Goal: Check status: Check status

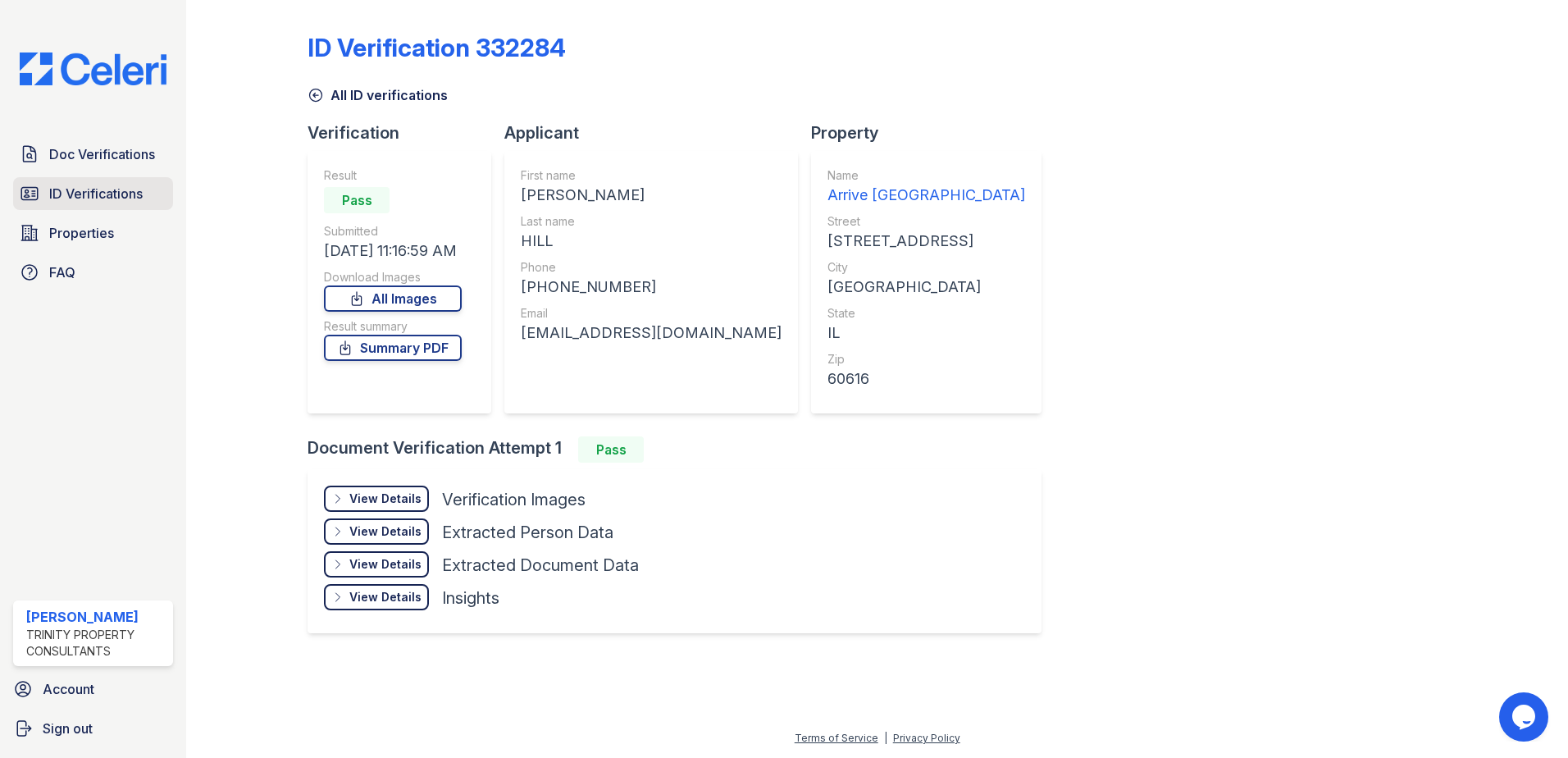
click at [95, 208] on link "ID Verifications" at bounding box center [93, 194] width 160 height 33
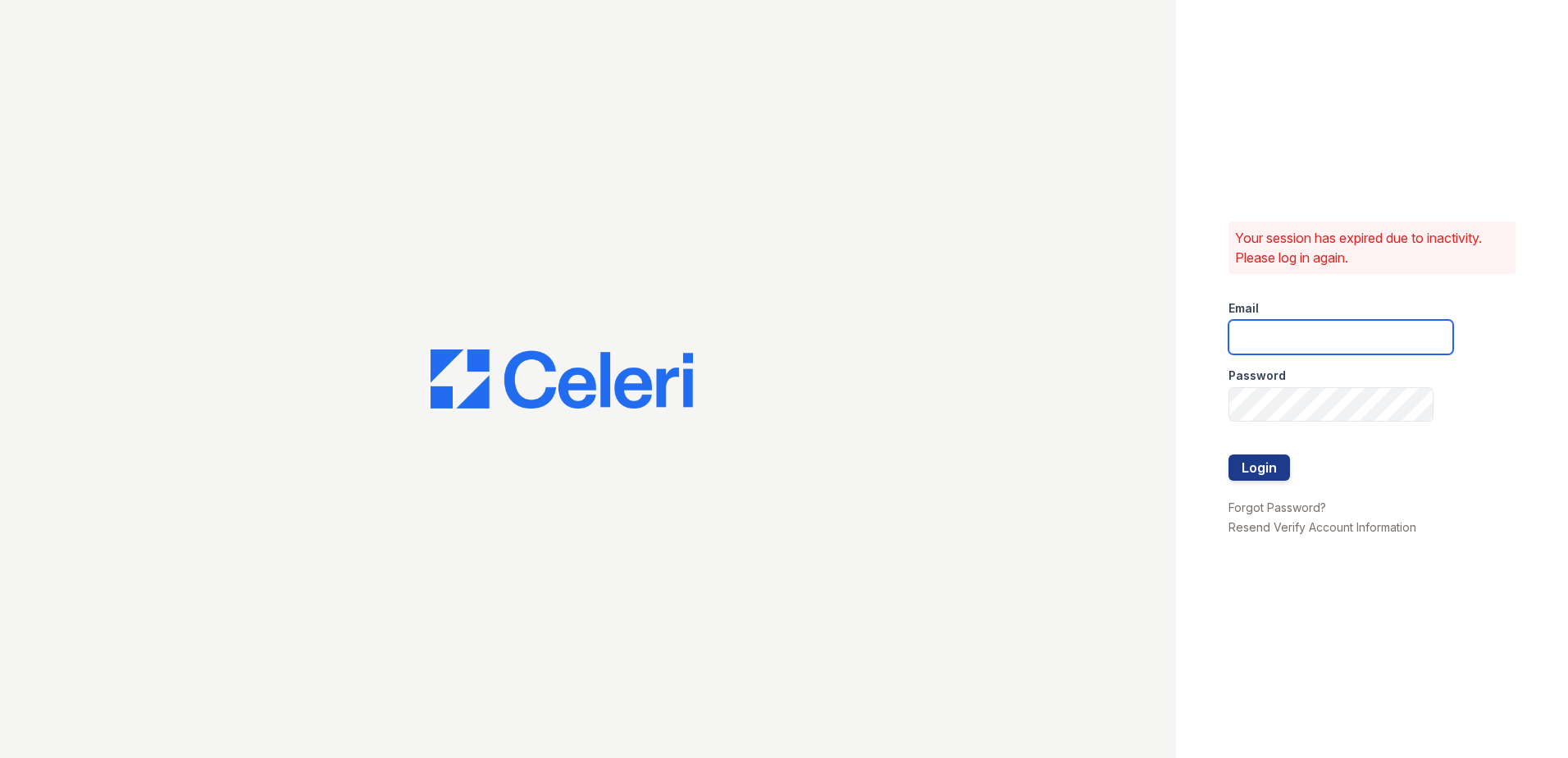
type input "hneely@trinity-pm.com"
click at [1266, 467] on button "Login" at bounding box center [1258, 468] width 61 height 26
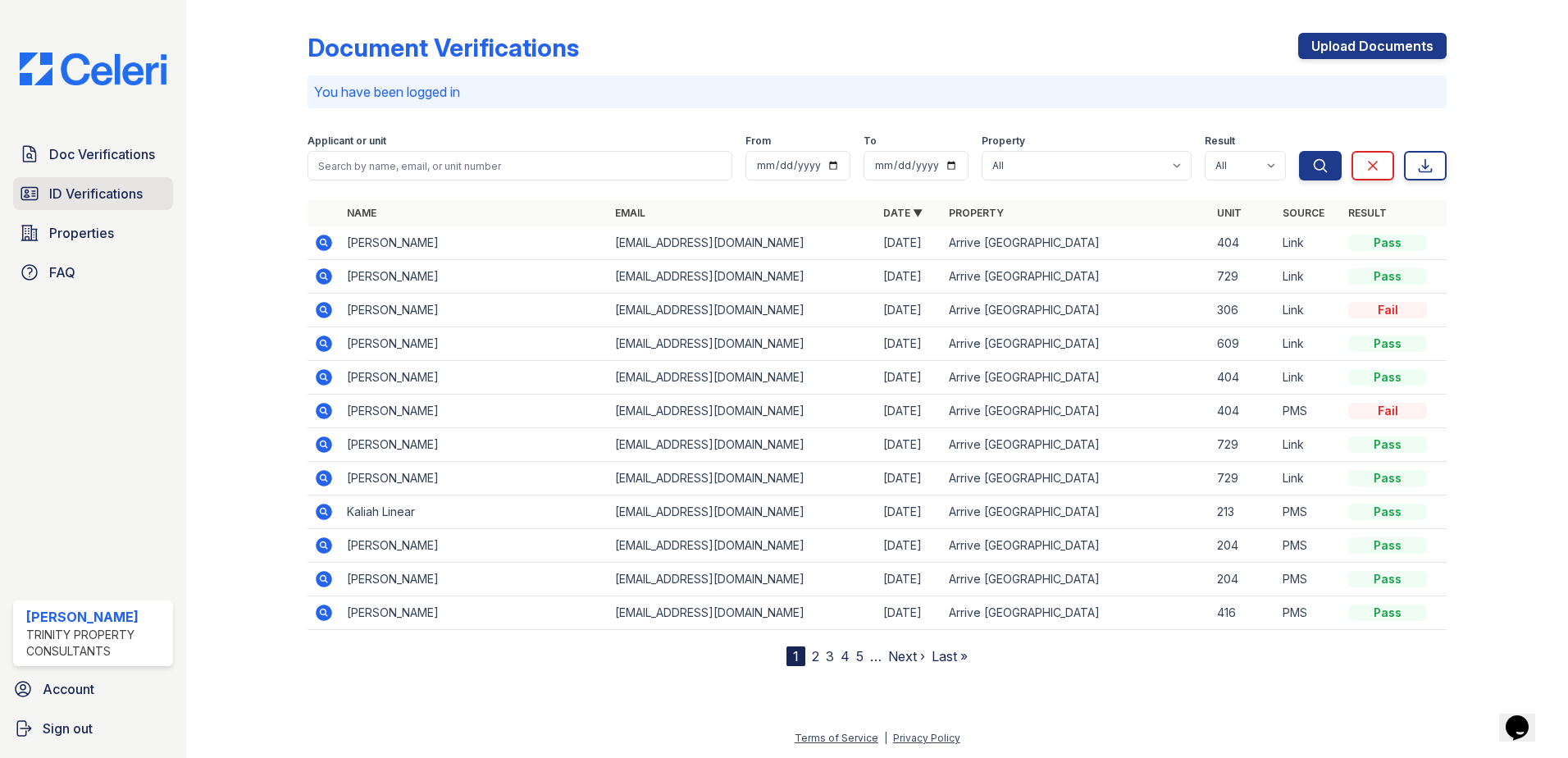
click at [95, 193] on span "ID Verifications" at bounding box center [95, 193] width 94 height 20
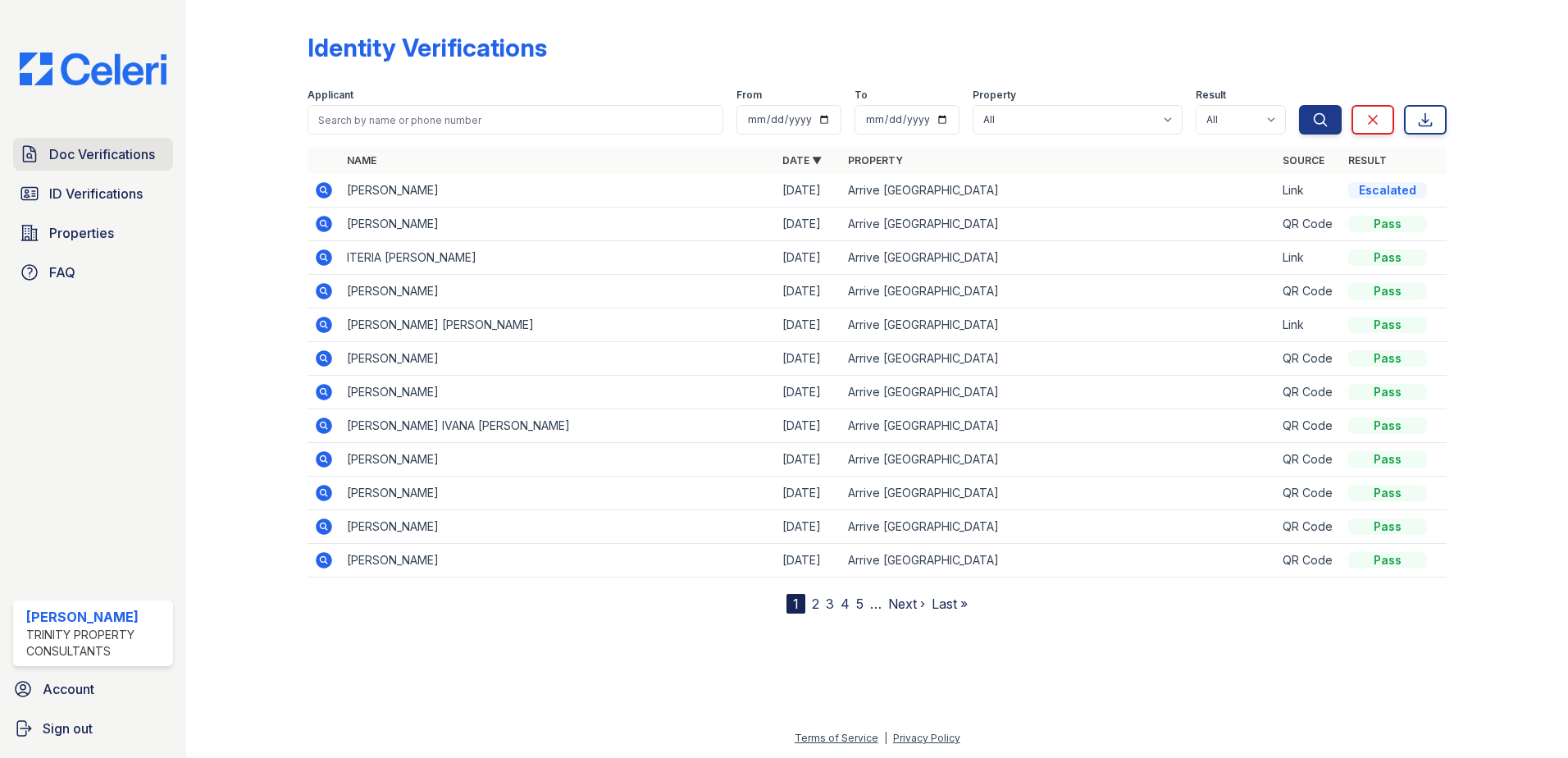
click at [125, 165] on link "Doc Verifications" at bounding box center [93, 154] width 160 height 33
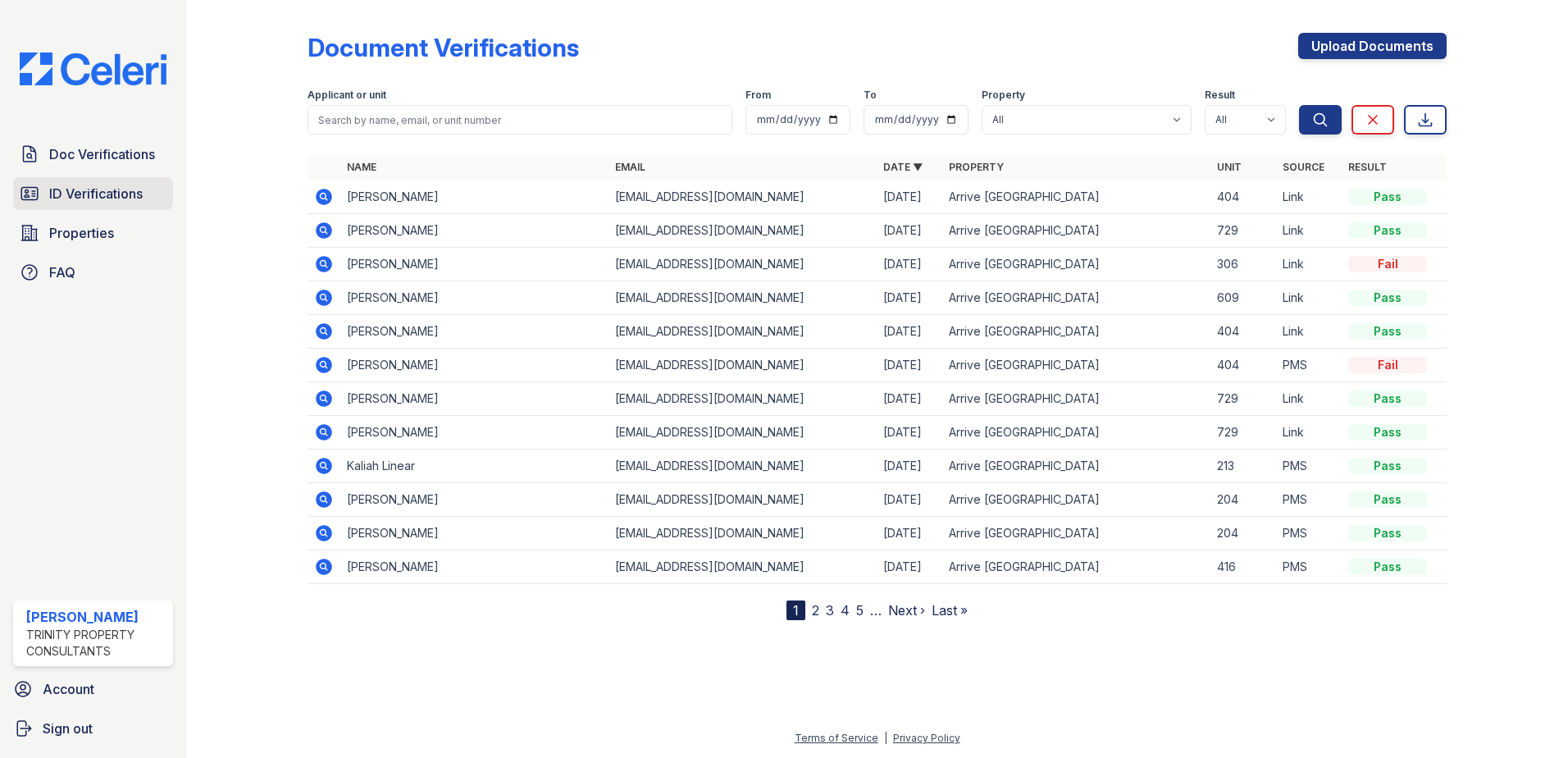
click at [111, 188] on span "ID Verifications" at bounding box center [95, 193] width 94 height 20
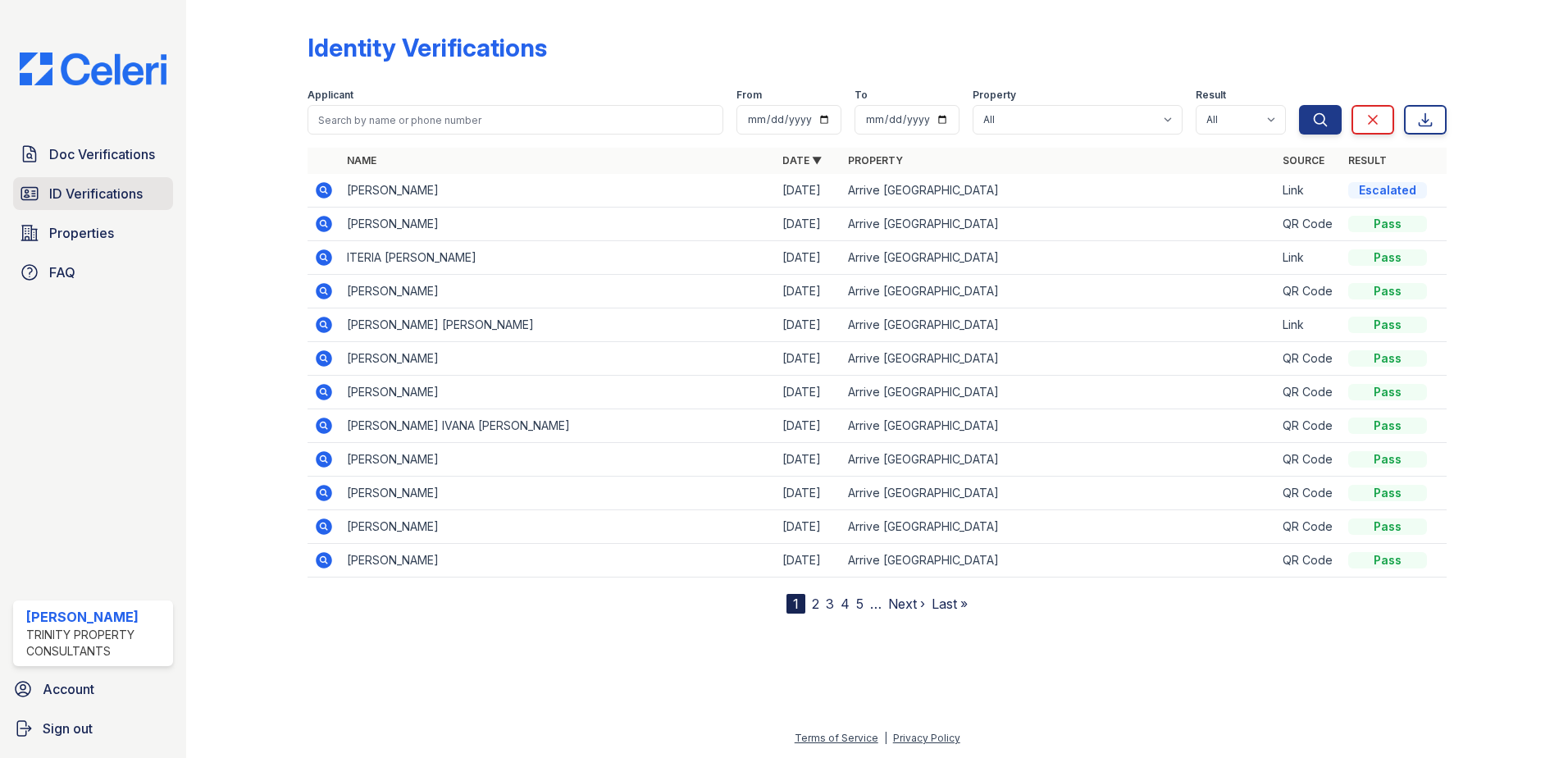
click at [85, 205] on link "ID Verifications" at bounding box center [93, 194] width 160 height 33
click at [111, 152] on span "Doc Verifications" at bounding box center [102, 154] width 106 height 20
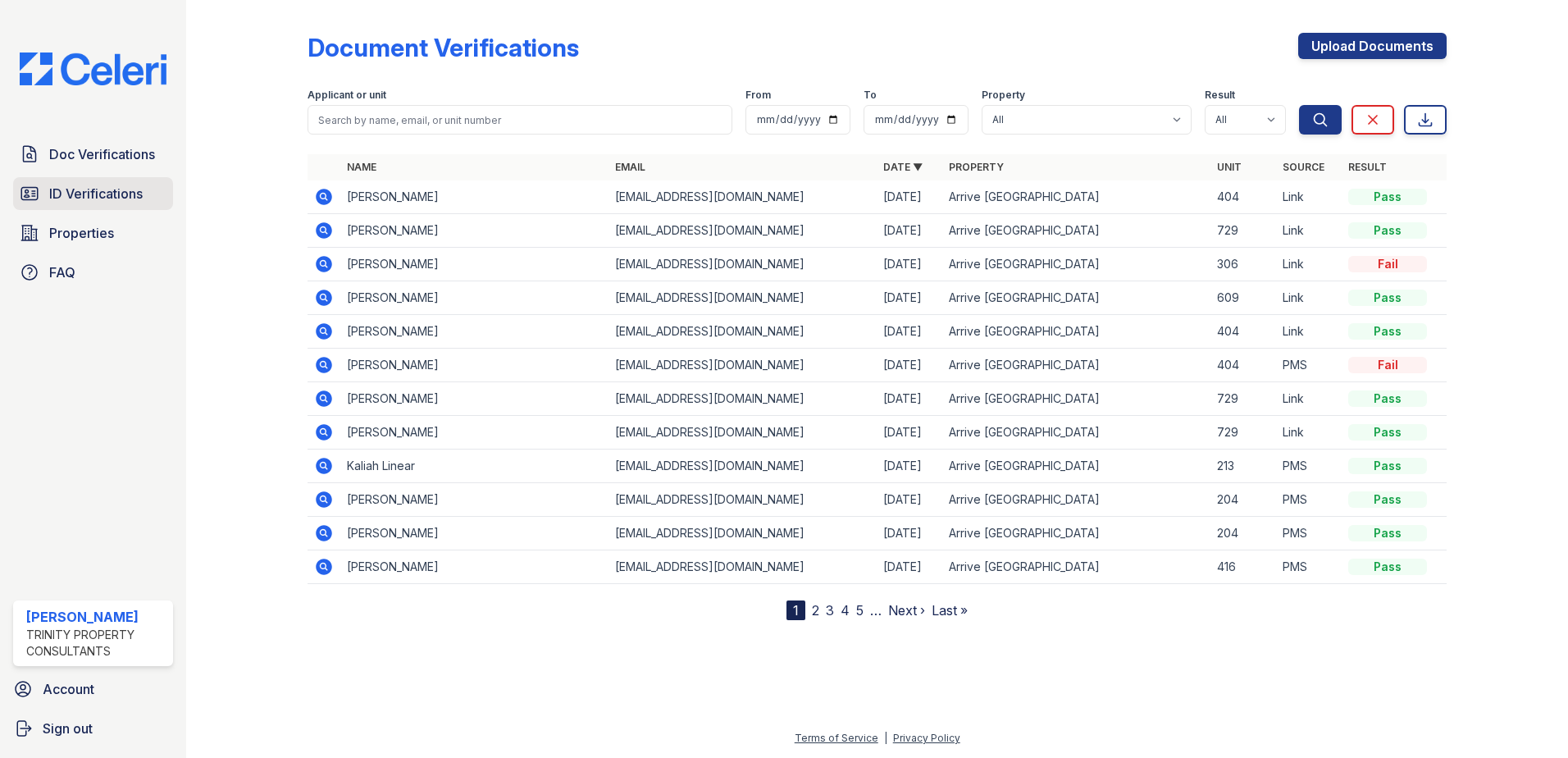
click at [98, 187] on span "ID Verifications" at bounding box center [95, 193] width 94 height 20
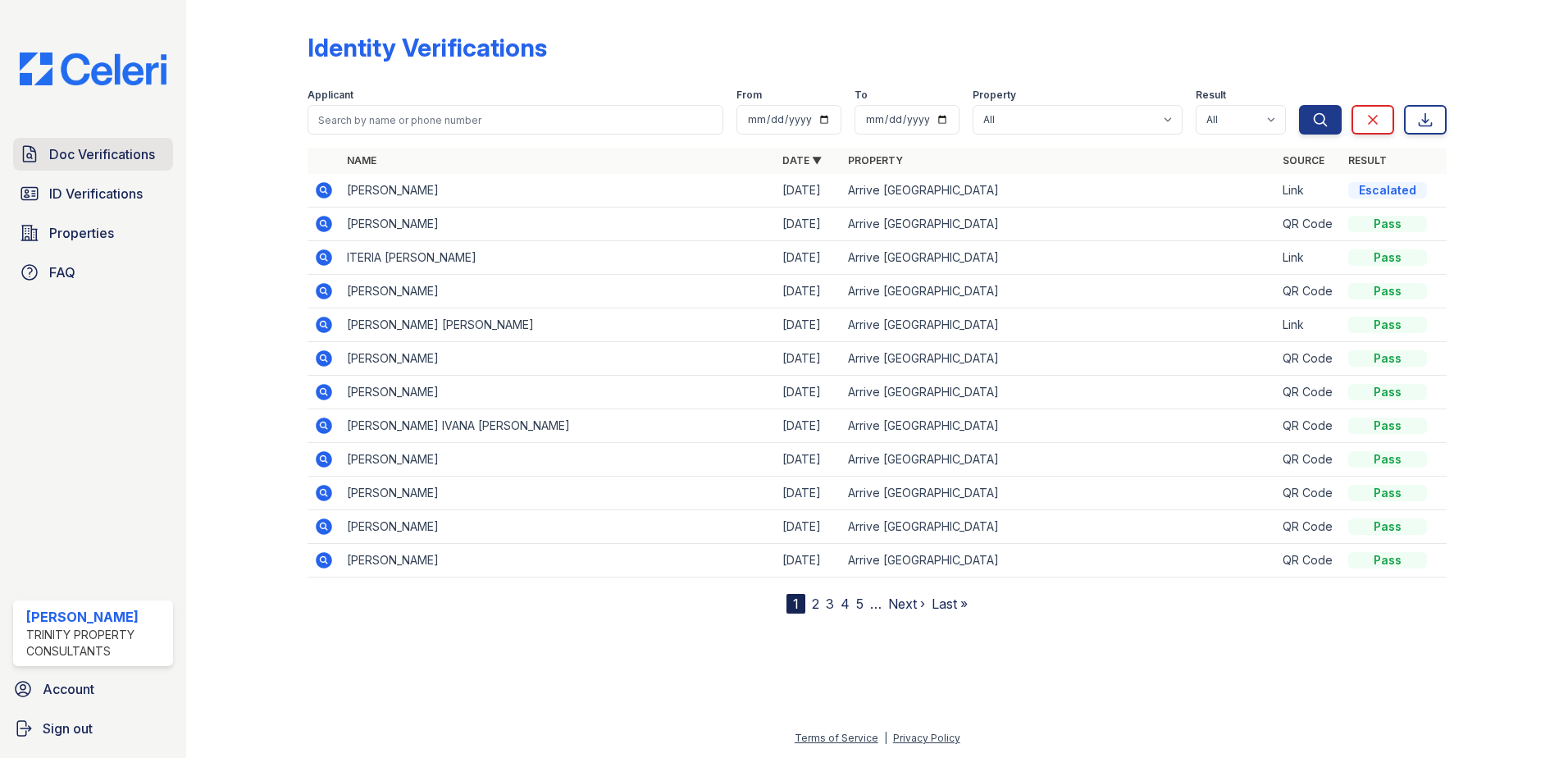
click at [87, 162] on span "Doc Verifications" at bounding box center [102, 154] width 106 height 20
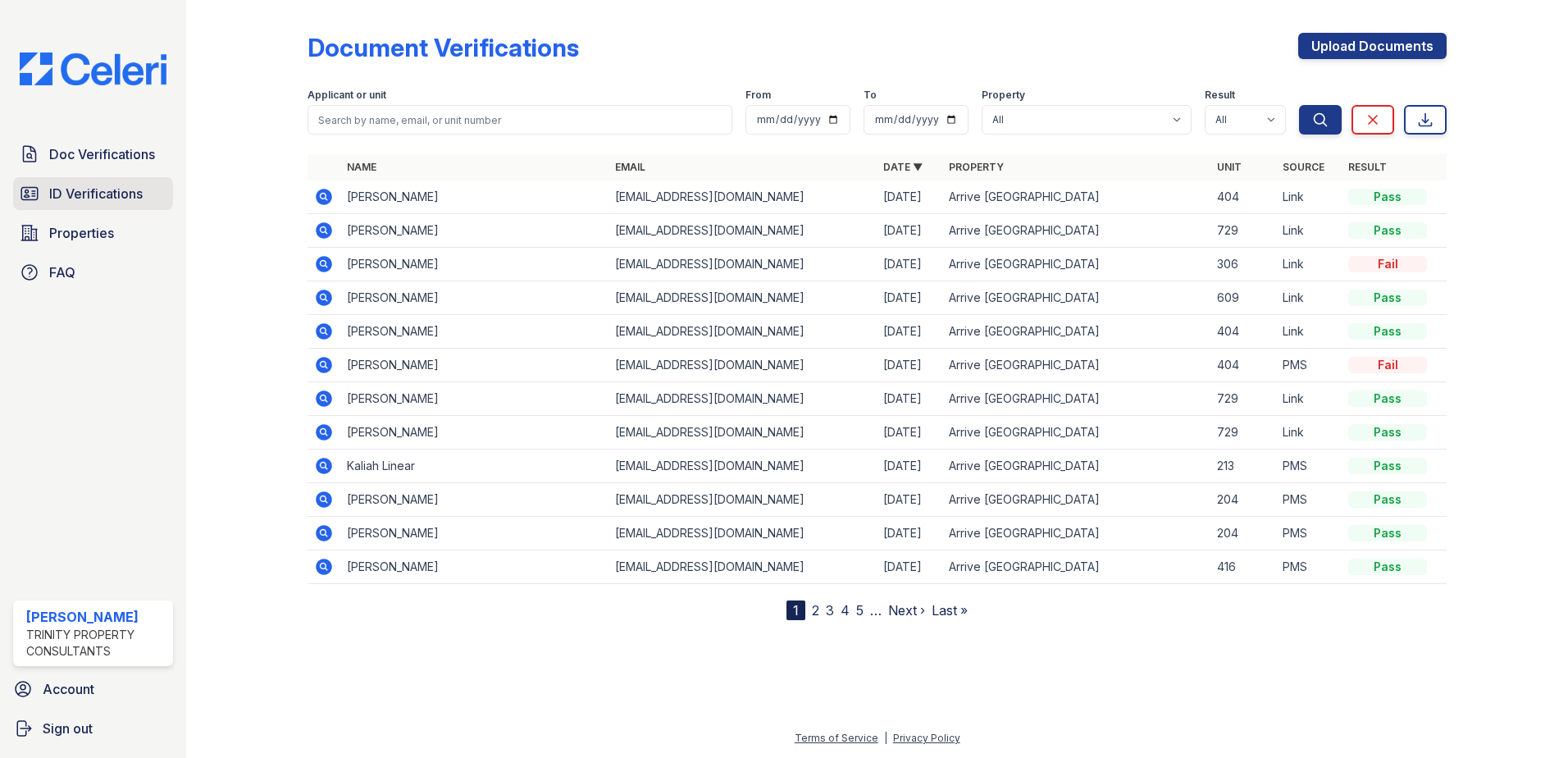
click at [79, 190] on span "ID Verifications" at bounding box center [95, 193] width 94 height 20
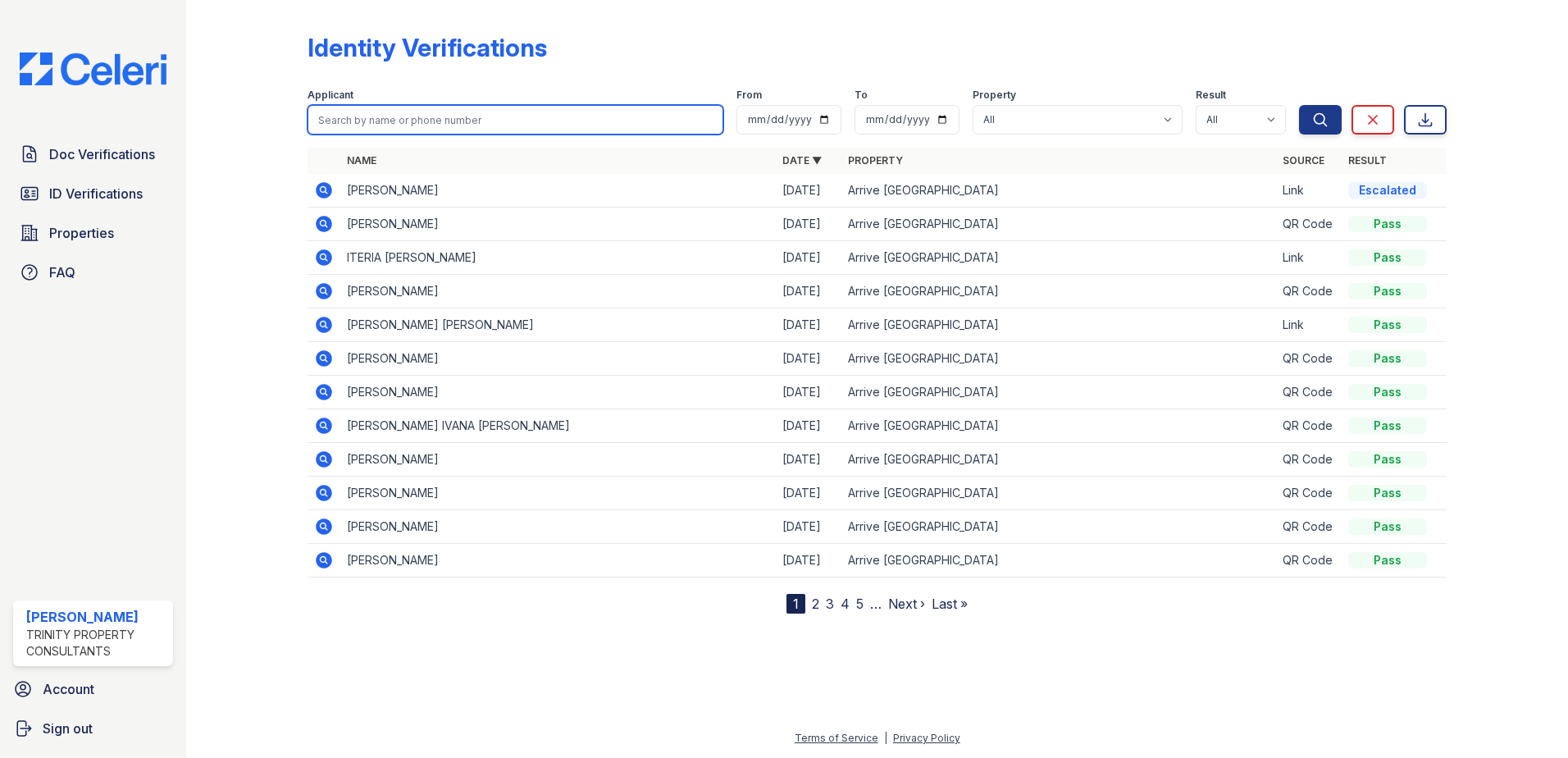
click at [382, 122] on input "search" at bounding box center [516, 119] width 416 height 29
type input "marv"
click at [1299, 105] on button "Search" at bounding box center [1320, 119] width 43 height 29
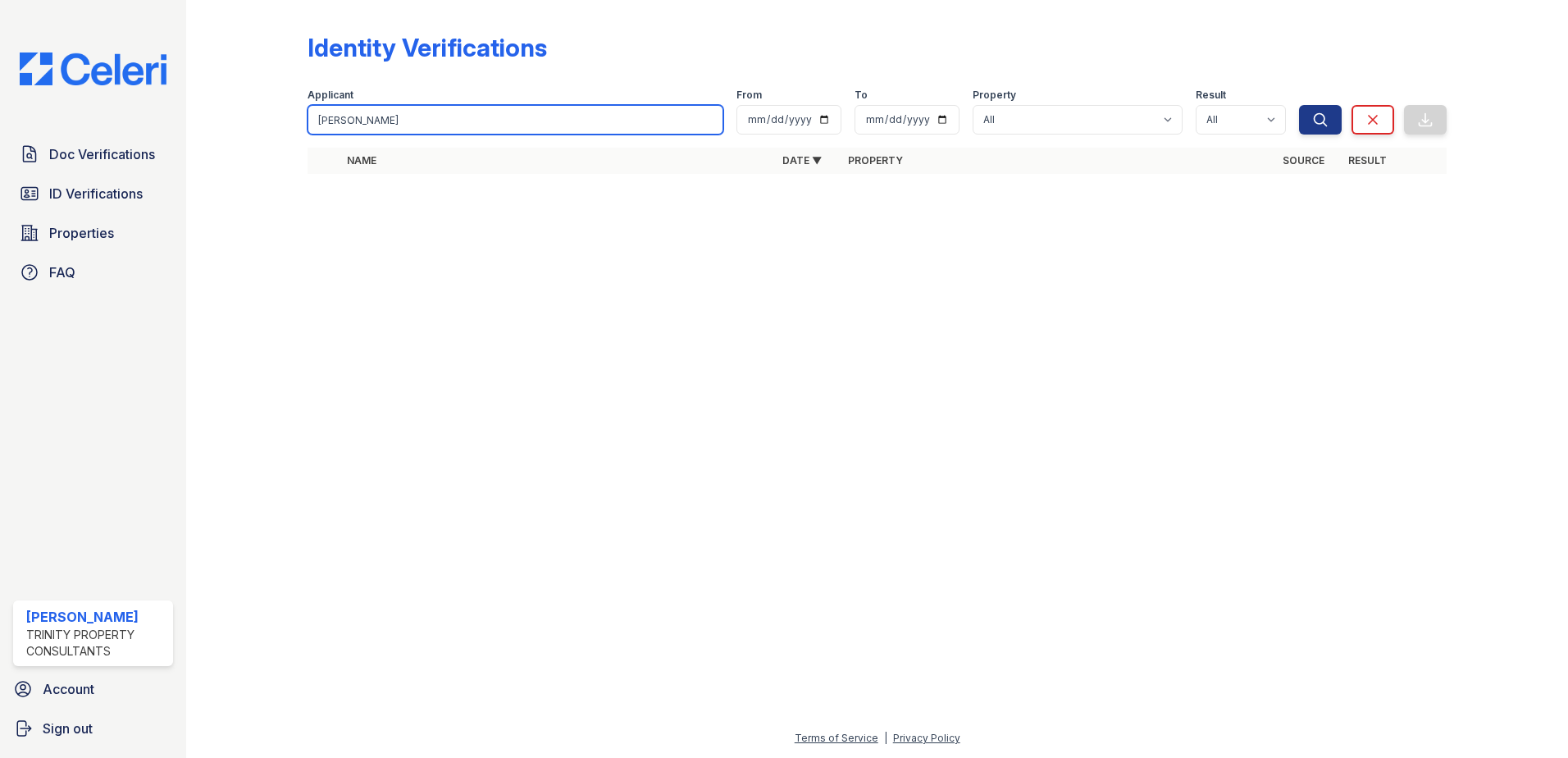
click at [707, 121] on input "marv" at bounding box center [516, 119] width 416 height 29
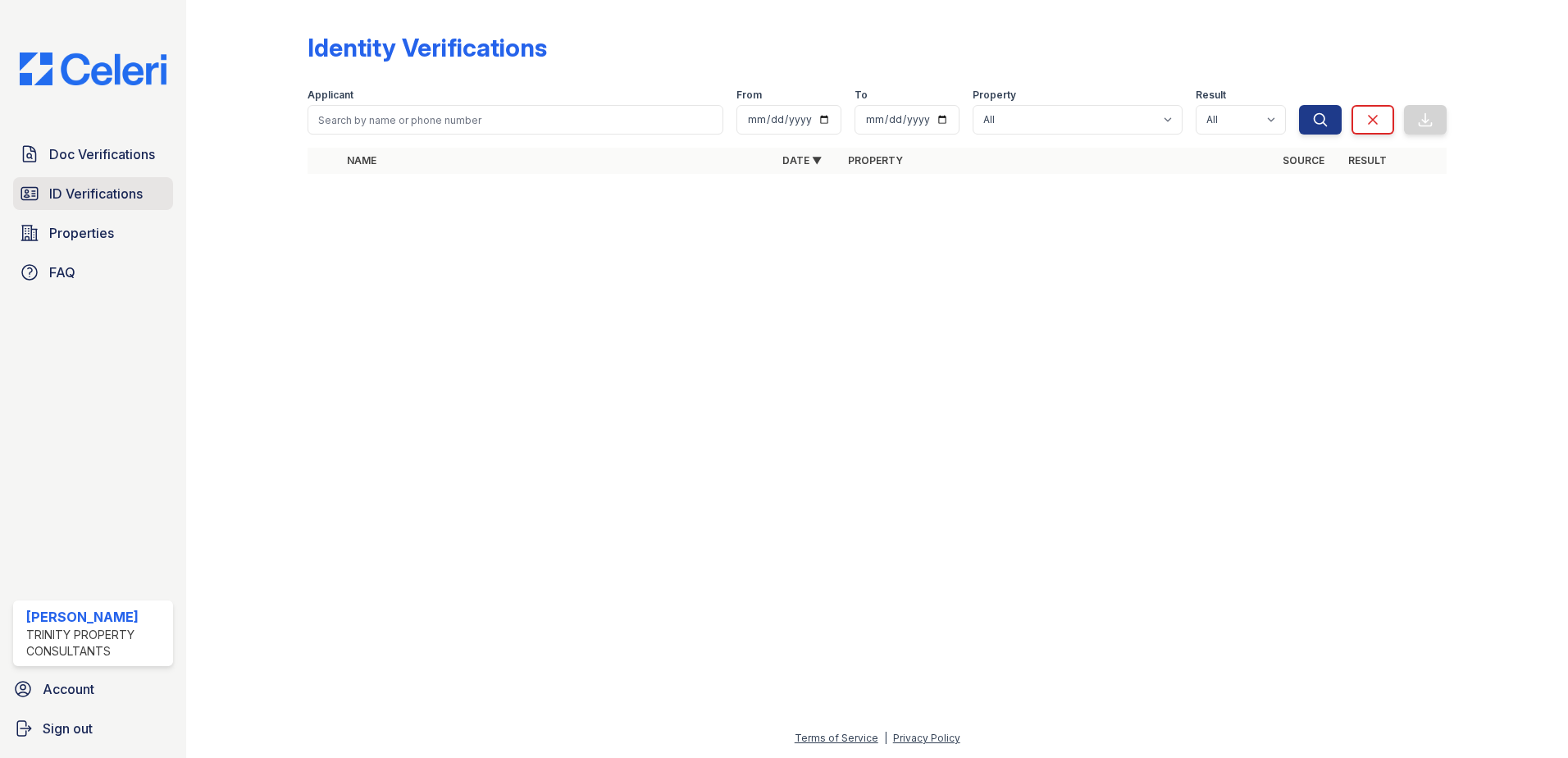
click at [48, 196] on link "ID Verifications" at bounding box center [93, 194] width 160 height 33
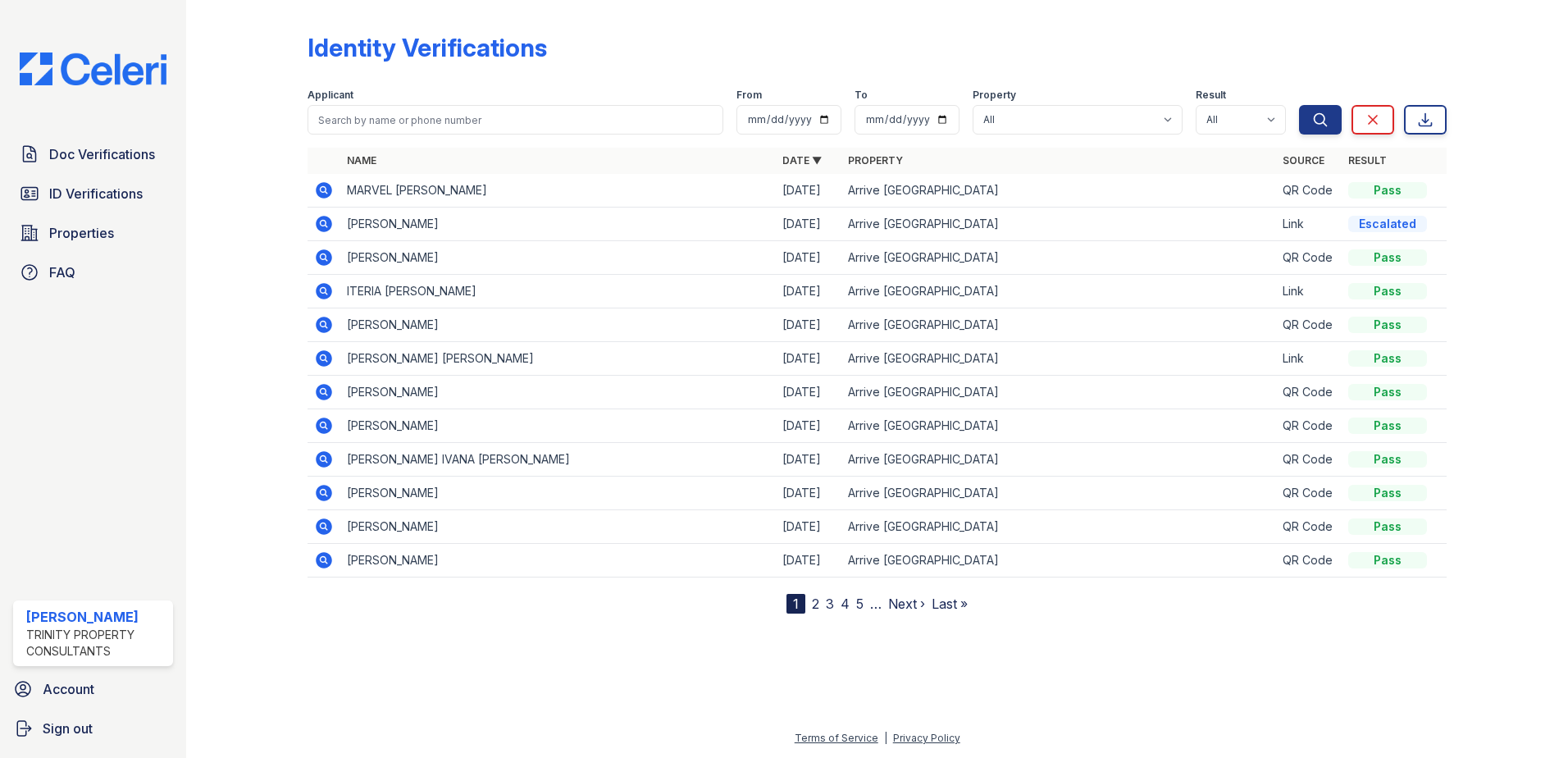
click at [320, 225] on icon at bounding box center [323, 224] width 20 height 20
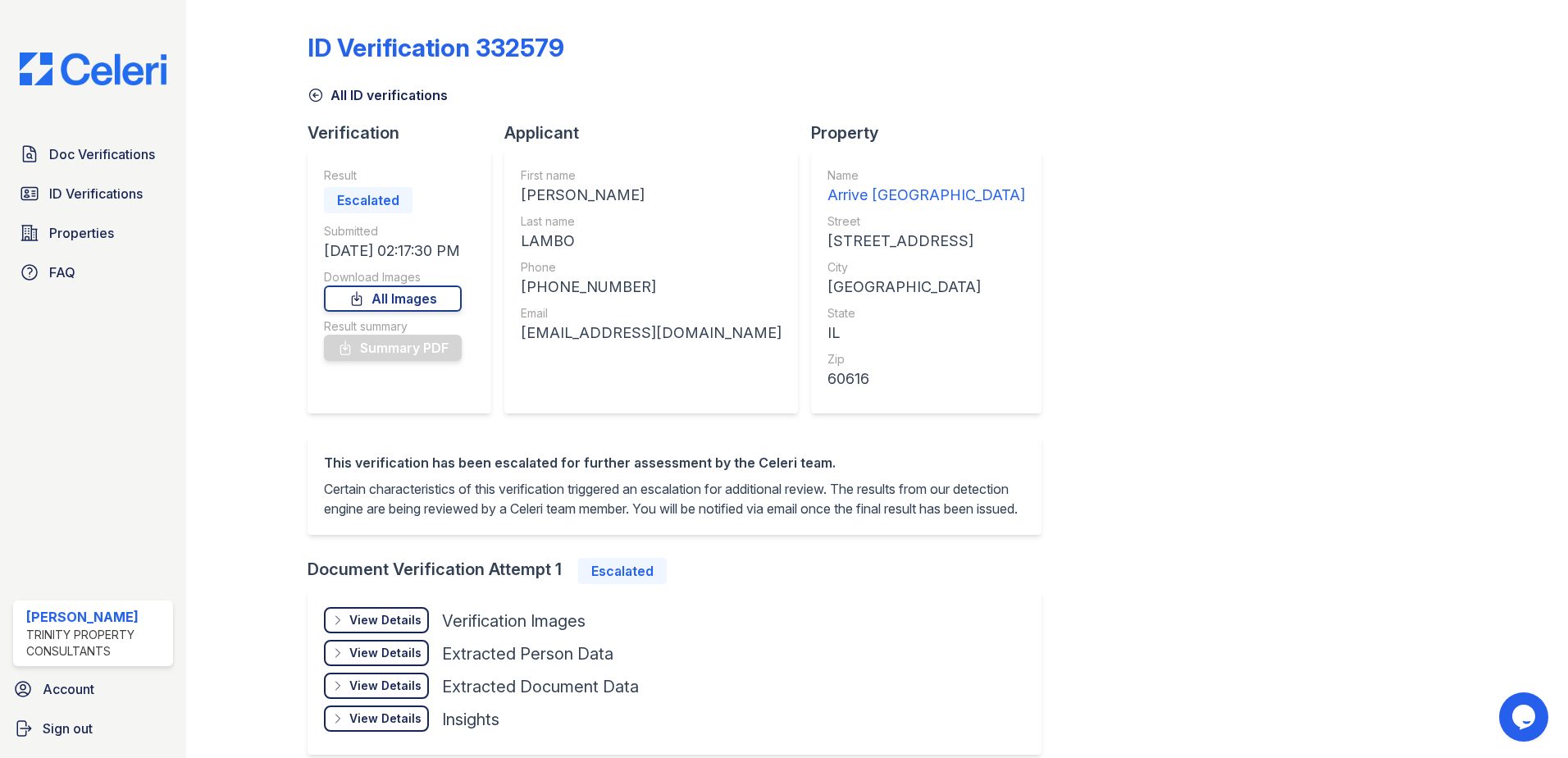
click at [317, 96] on icon at bounding box center [315, 95] width 16 height 16
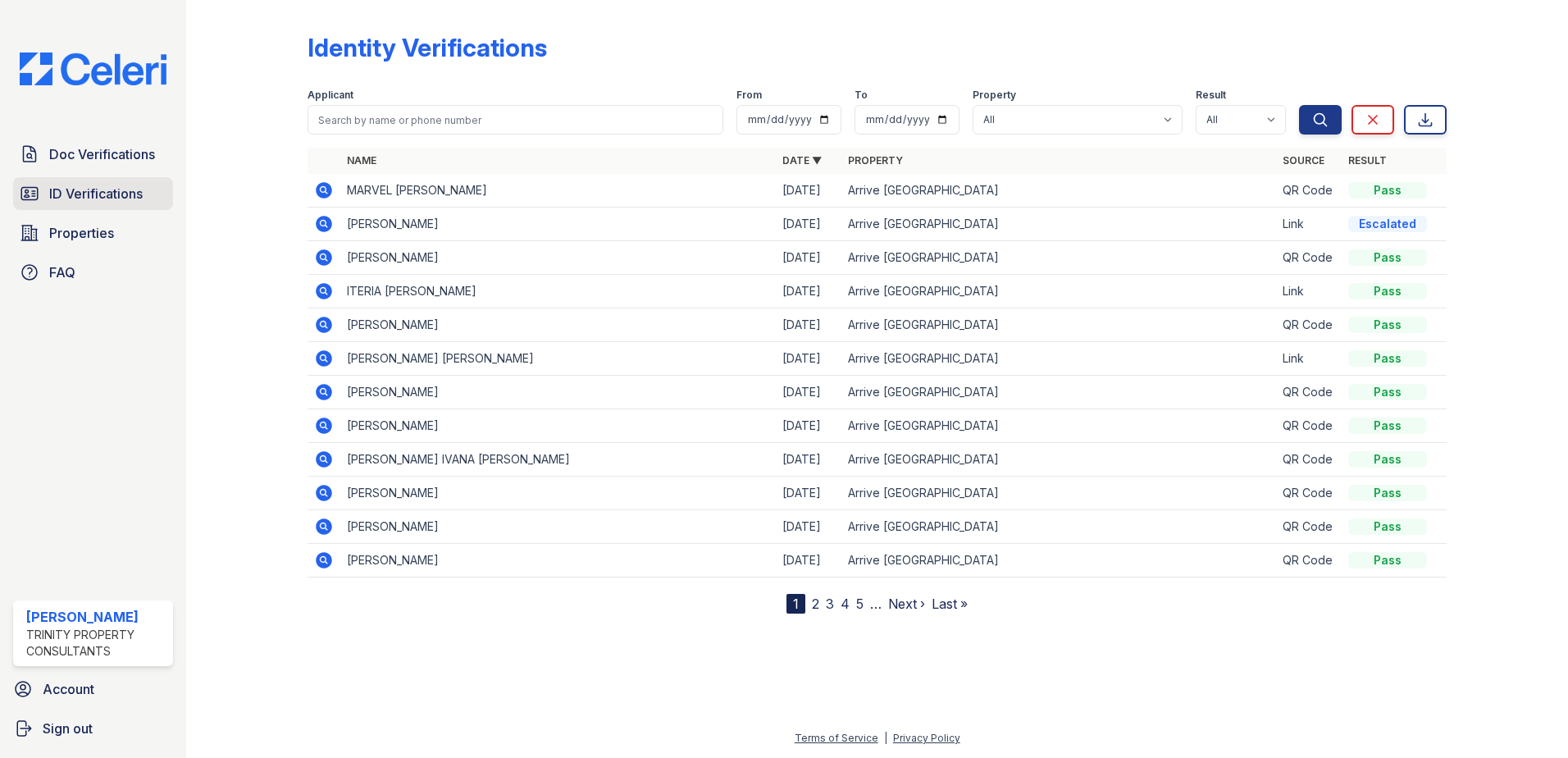
click at [90, 201] on span "ID Verifications" at bounding box center [95, 193] width 94 height 20
